Goal: Information Seeking & Learning: Learn about a topic

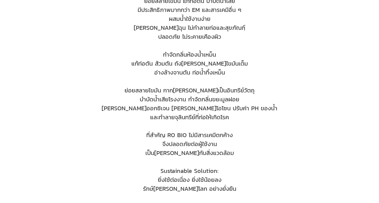
scroll to position [146, 0]
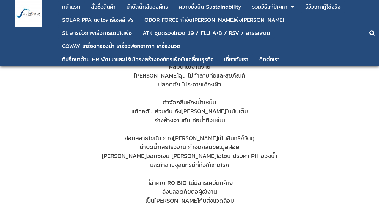
click at [299, 182] on div "ที่สำคัญ RO BIO ไม่มีสารเคมีตกค้าง" at bounding box center [189, 178] width 293 height 18
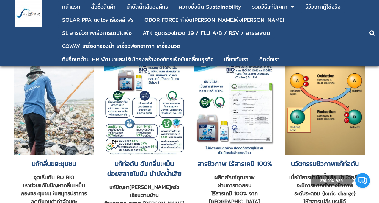
scroll to position [327, 0]
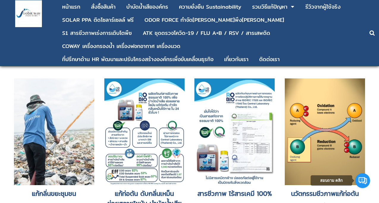
click at [325, 190] on h2 "นวัตกรรมชีวภาพแก้ท่อตัน" at bounding box center [325, 193] width 80 height 10
